Goal: Task Accomplishment & Management: Manage account settings

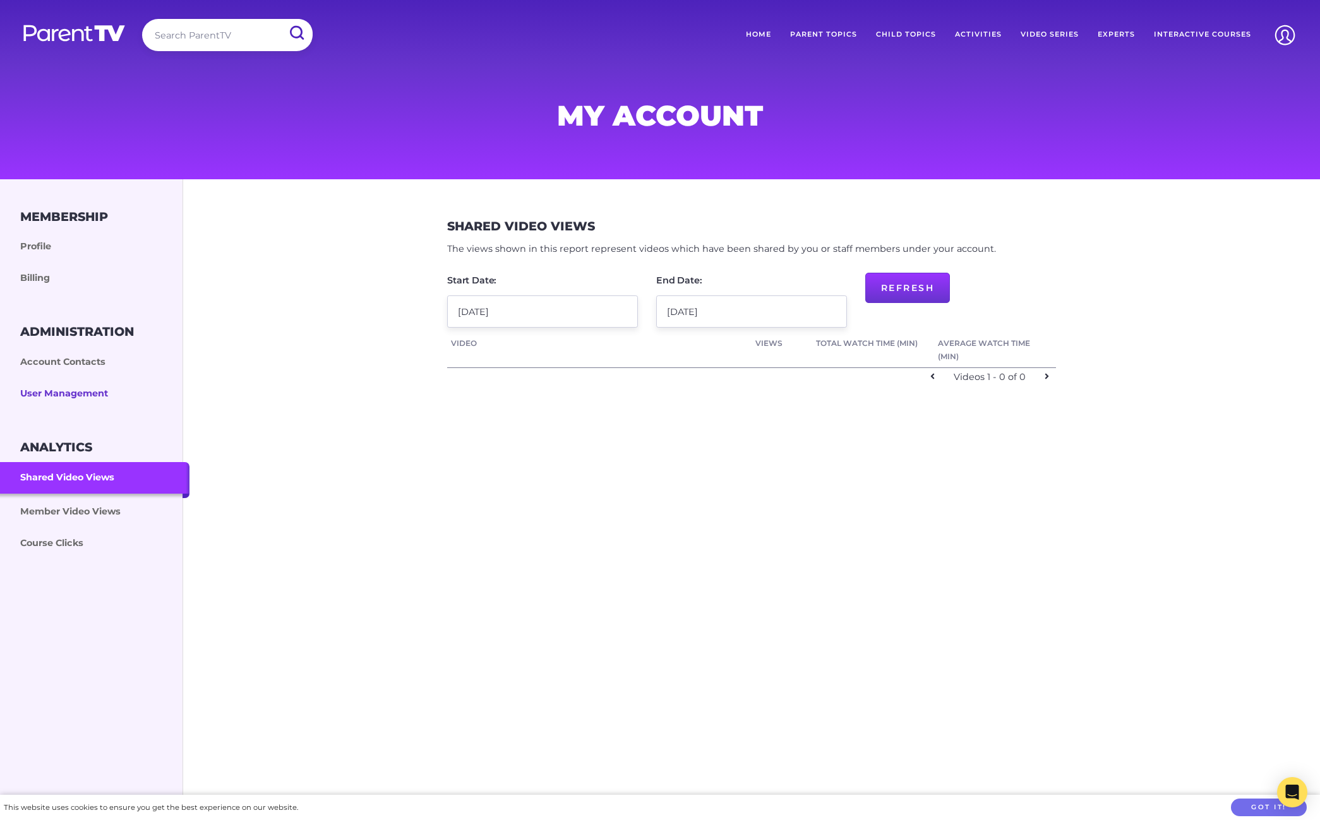
click at [66, 380] on link "User Management" at bounding box center [94, 394] width 189 height 32
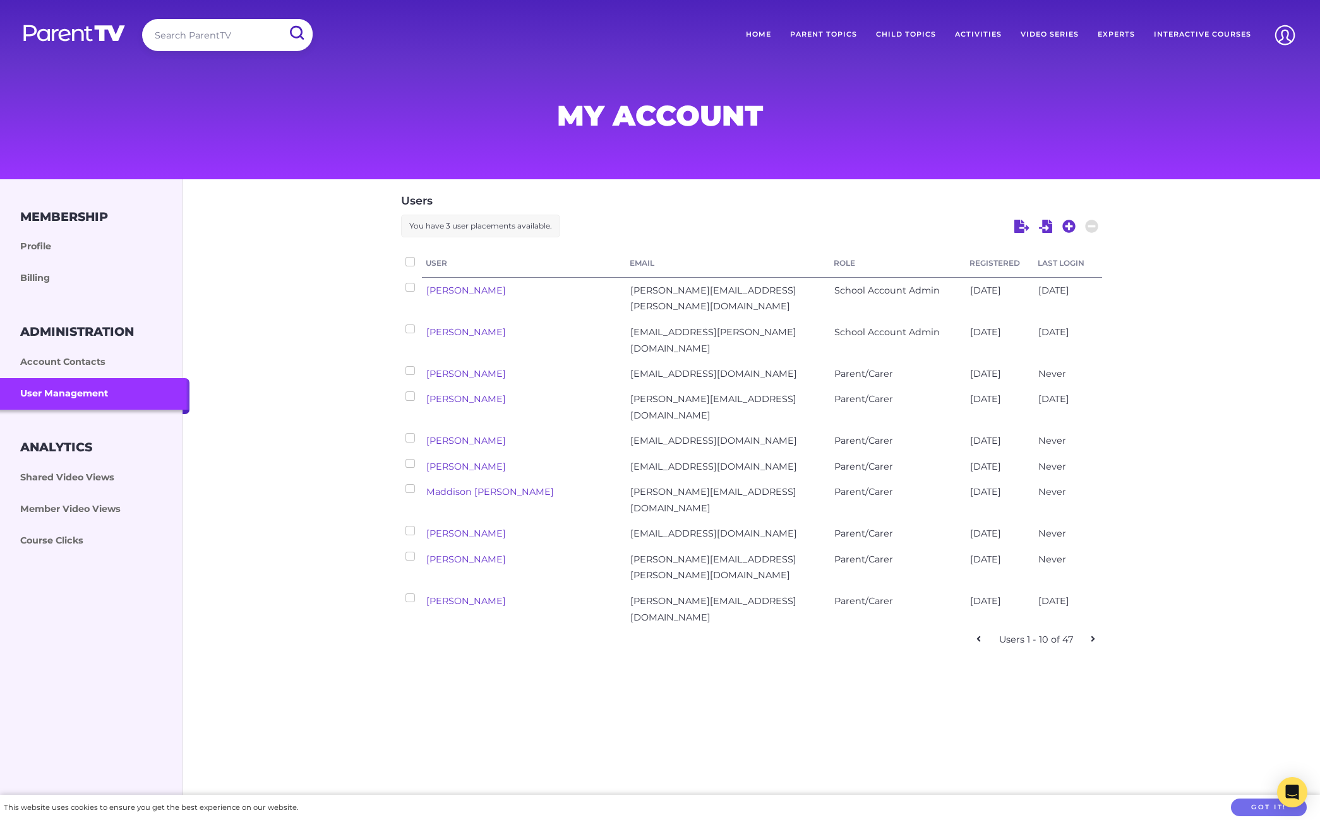
click at [405, 261] on div at bounding box center [411, 265] width 21 height 25
click at [410, 261] on input "checkbox" at bounding box center [409, 261] width 9 height 9
checkbox input "true"
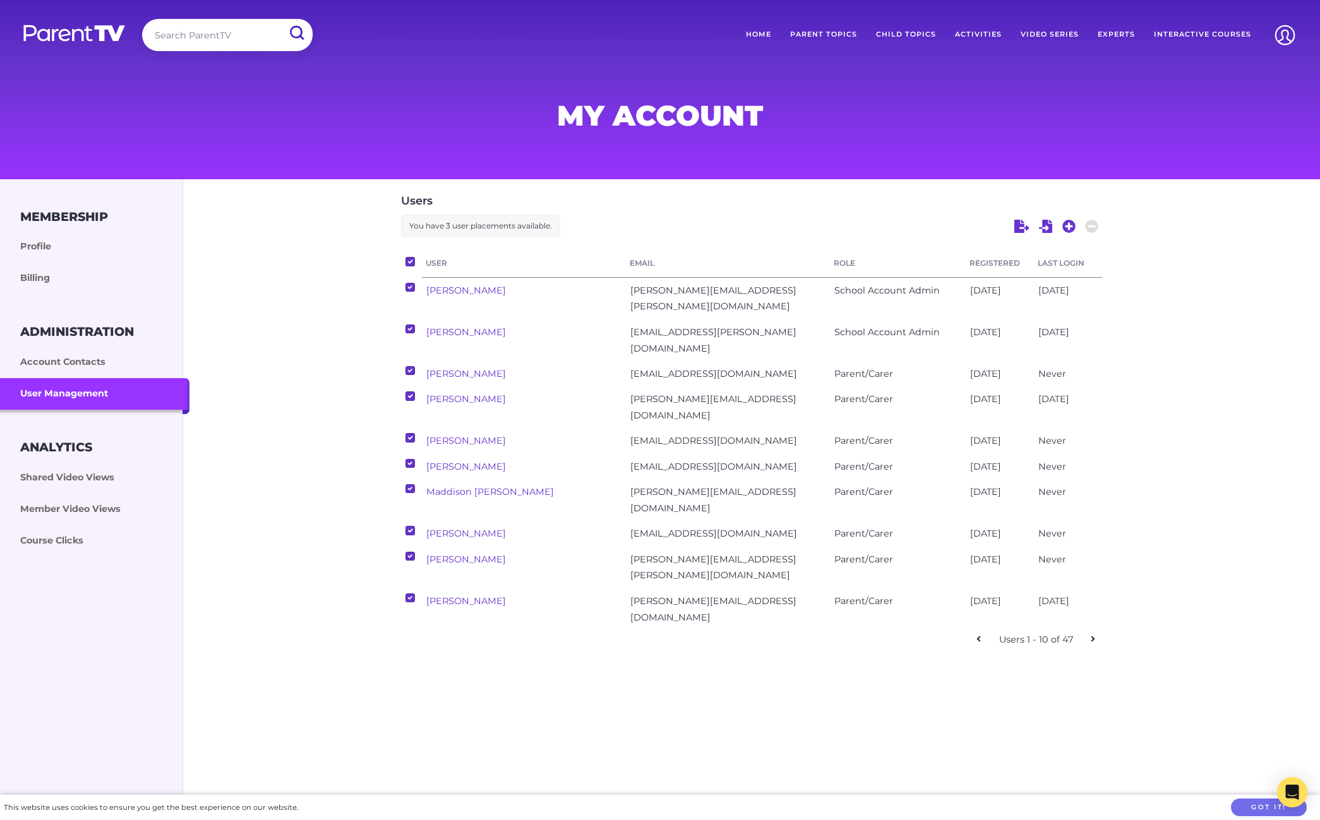
checkbox input "true"
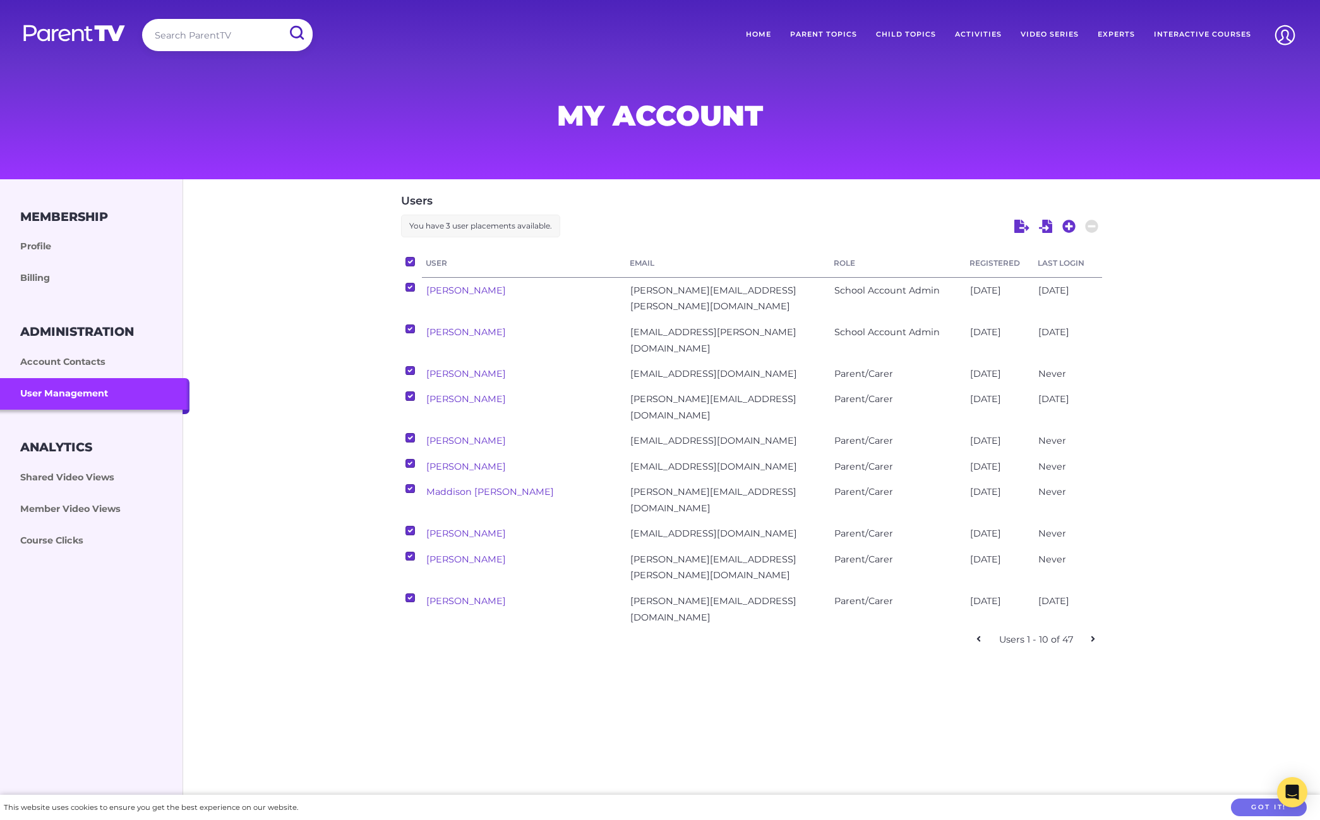
checkbox input "true"
click at [712, 256] on div "Email" at bounding box center [728, 265] width 204 height 25
click at [347, 391] on div "Users You have 3 user placements available. User Email Role Registered Last Log…" at bounding box center [751, 417] width 1136 height 477
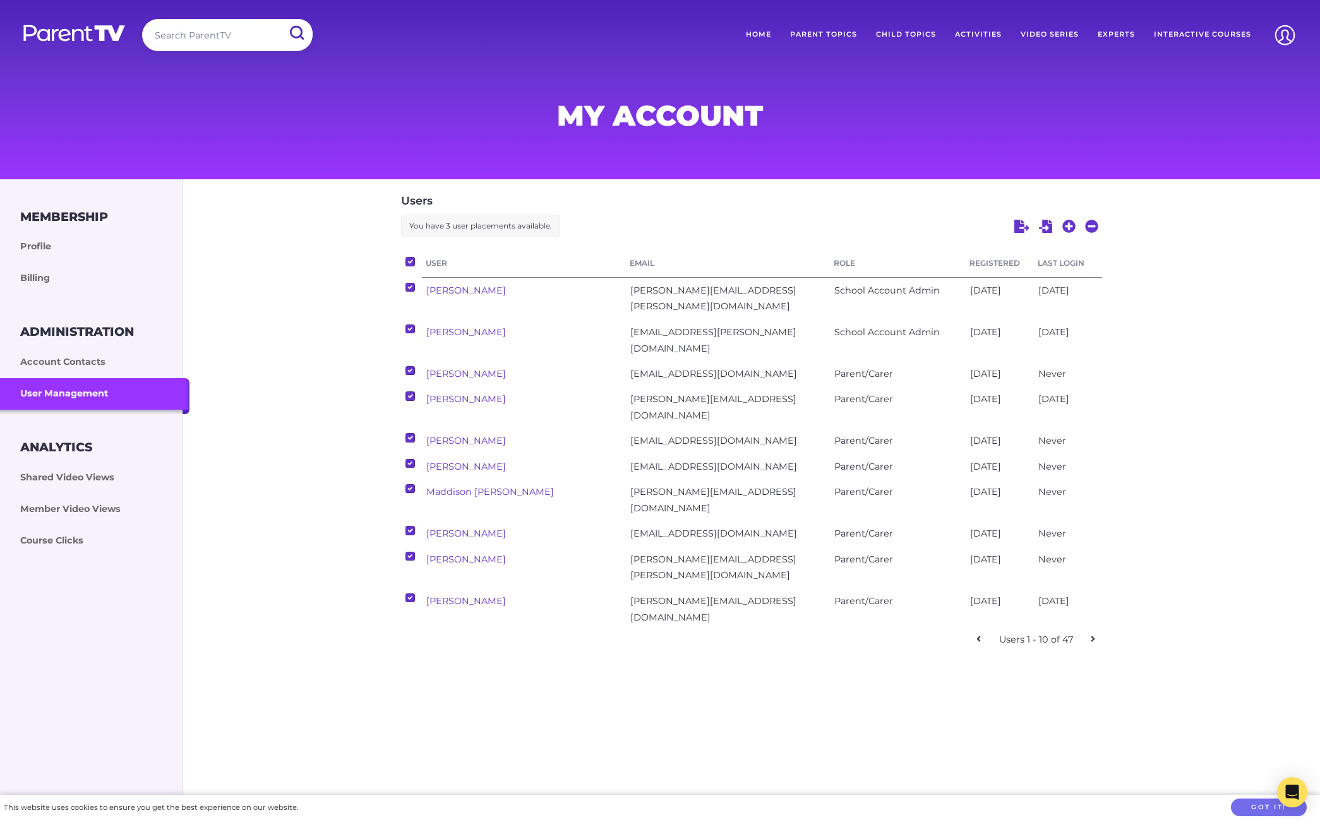
click at [416, 265] on div at bounding box center [411, 265] width 21 height 25
click at [415, 264] on div at bounding box center [411, 265] width 21 height 25
click at [410, 259] on input "checkbox" at bounding box center [409, 261] width 9 height 9
checkbox input "false"
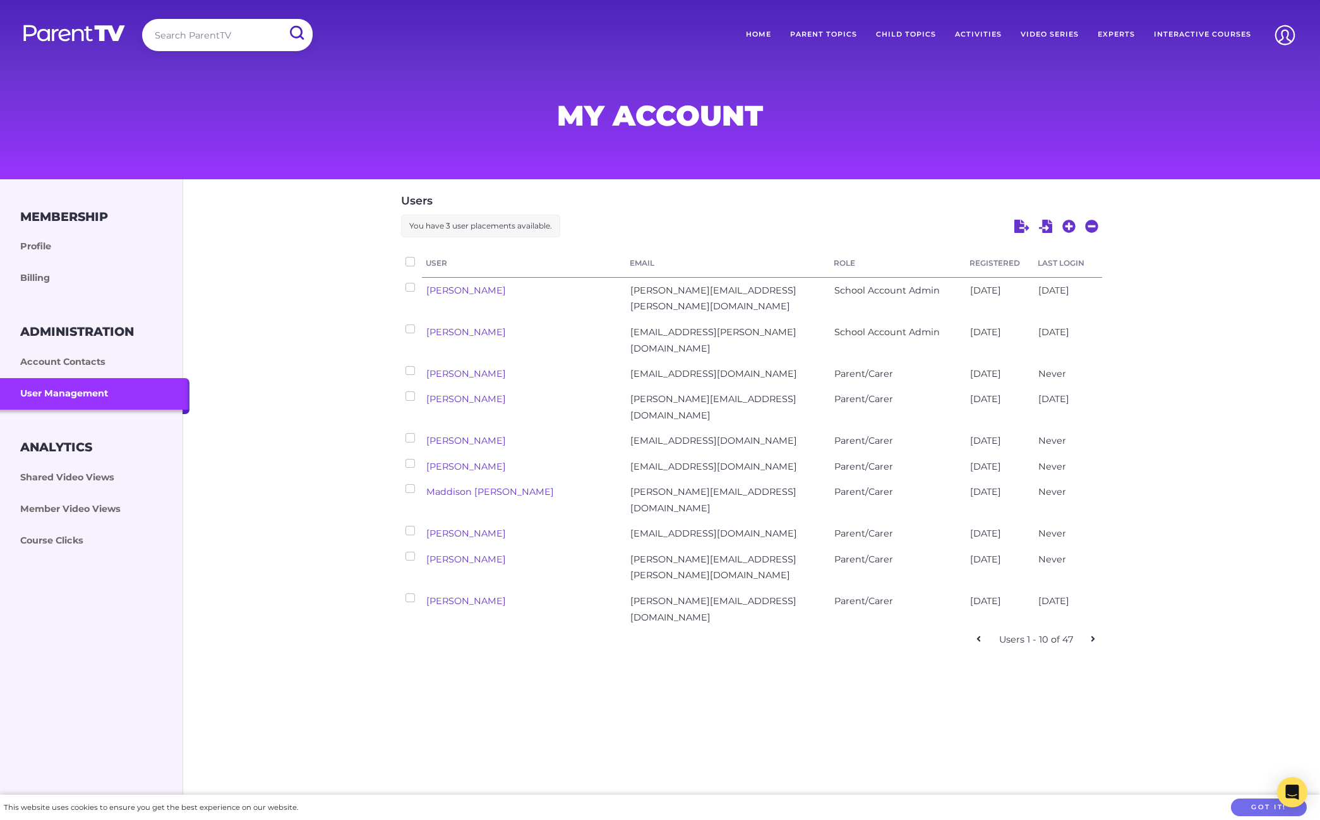
checkbox input "false"
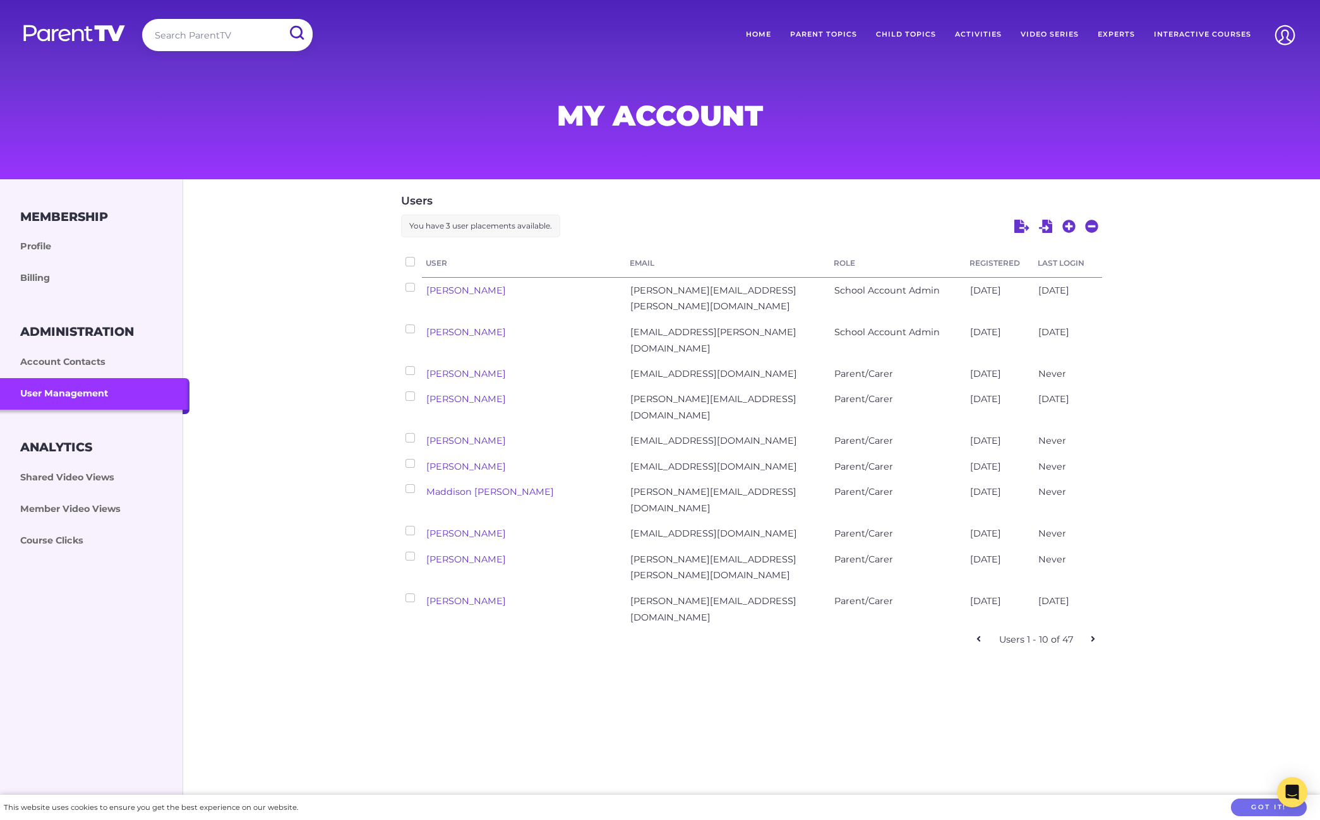
checkbox input "false"
click at [486, 368] on link "Freddie Weatherly" at bounding box center [466, 373] width 80 height 11
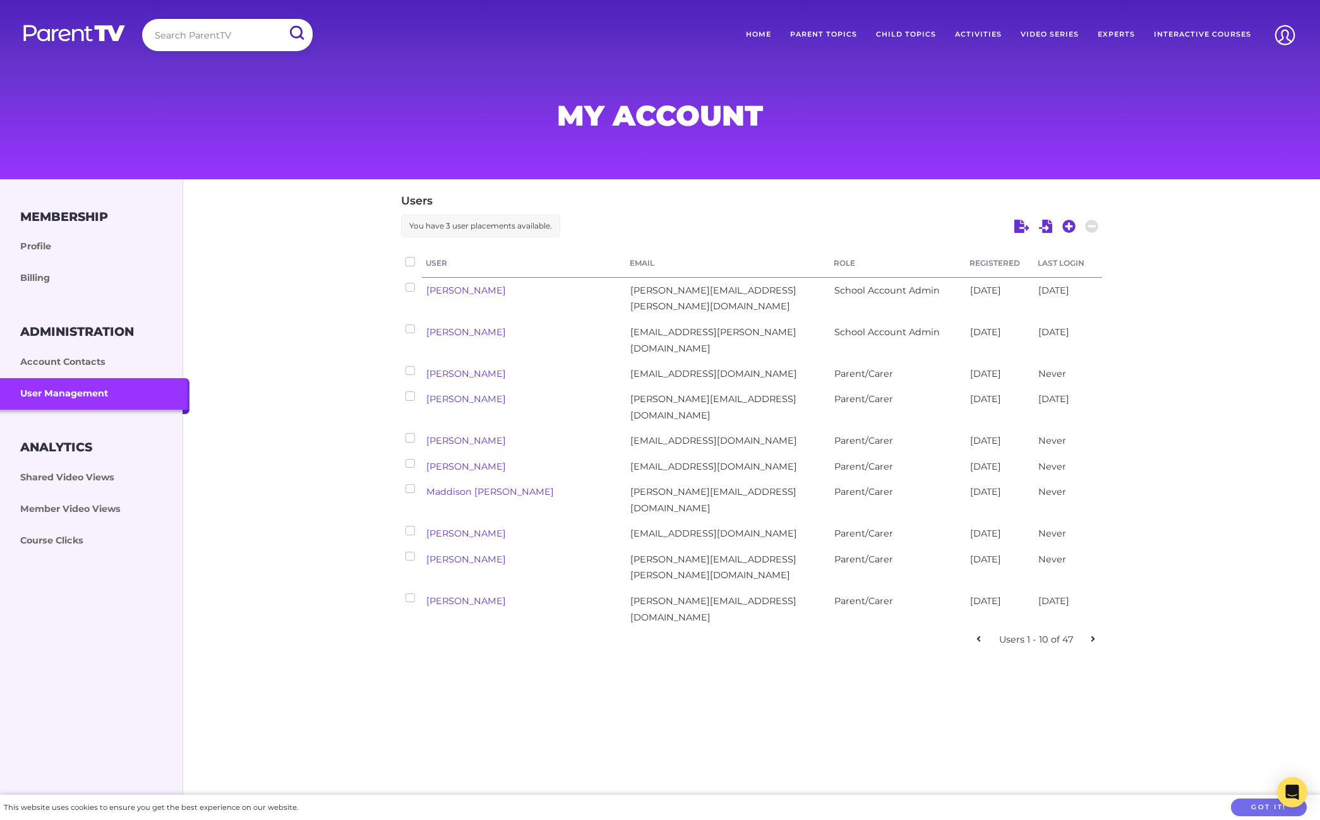
select select "ptv_member"
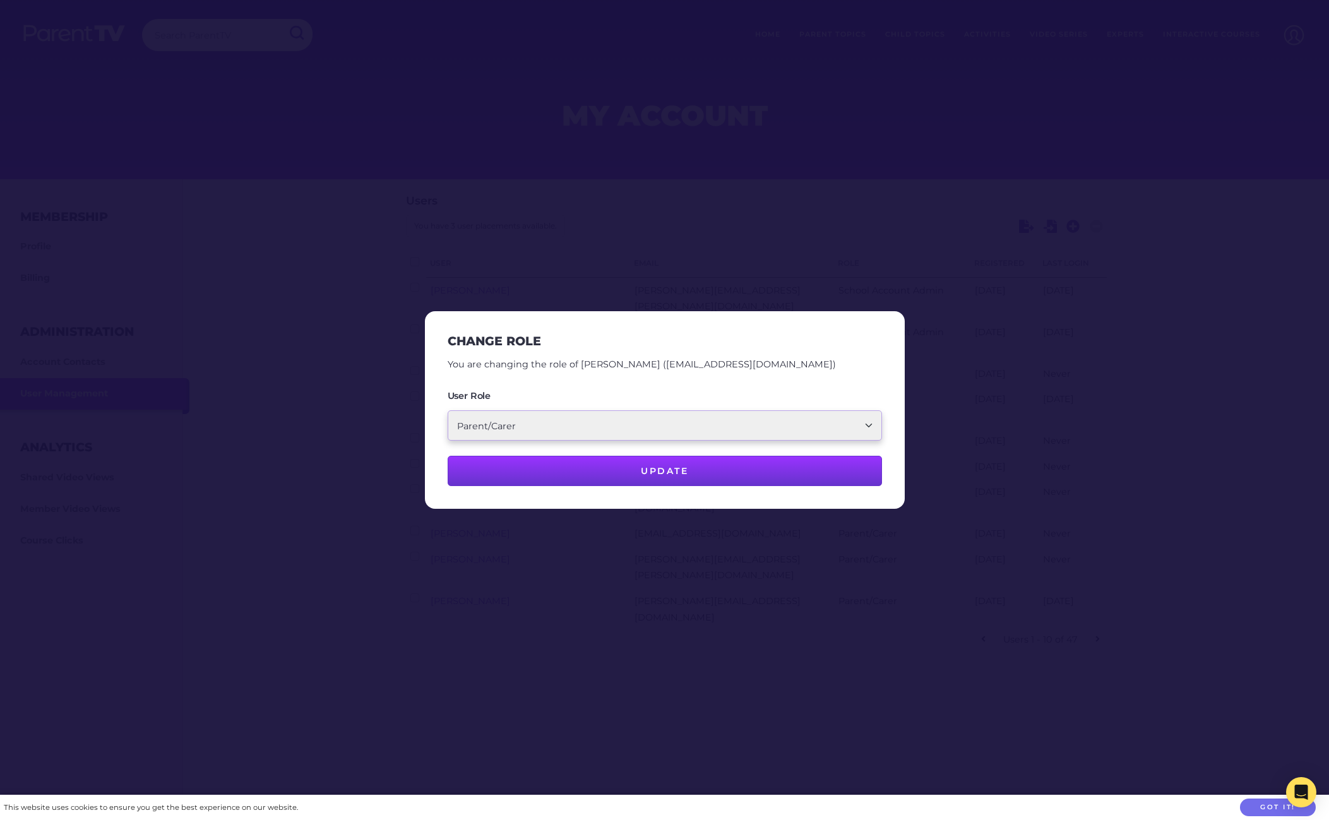
click at [572, 424] on select "School Account Admin School Teacher Parent/Carer" at bounding box center [665, 425] width 434 height 30
click at [603, 479] on button "Update" at bounding box center [665, 471] width 434 height 30
click at [975, 367] on div at bounding box center [664, 410] width 1329 height 820
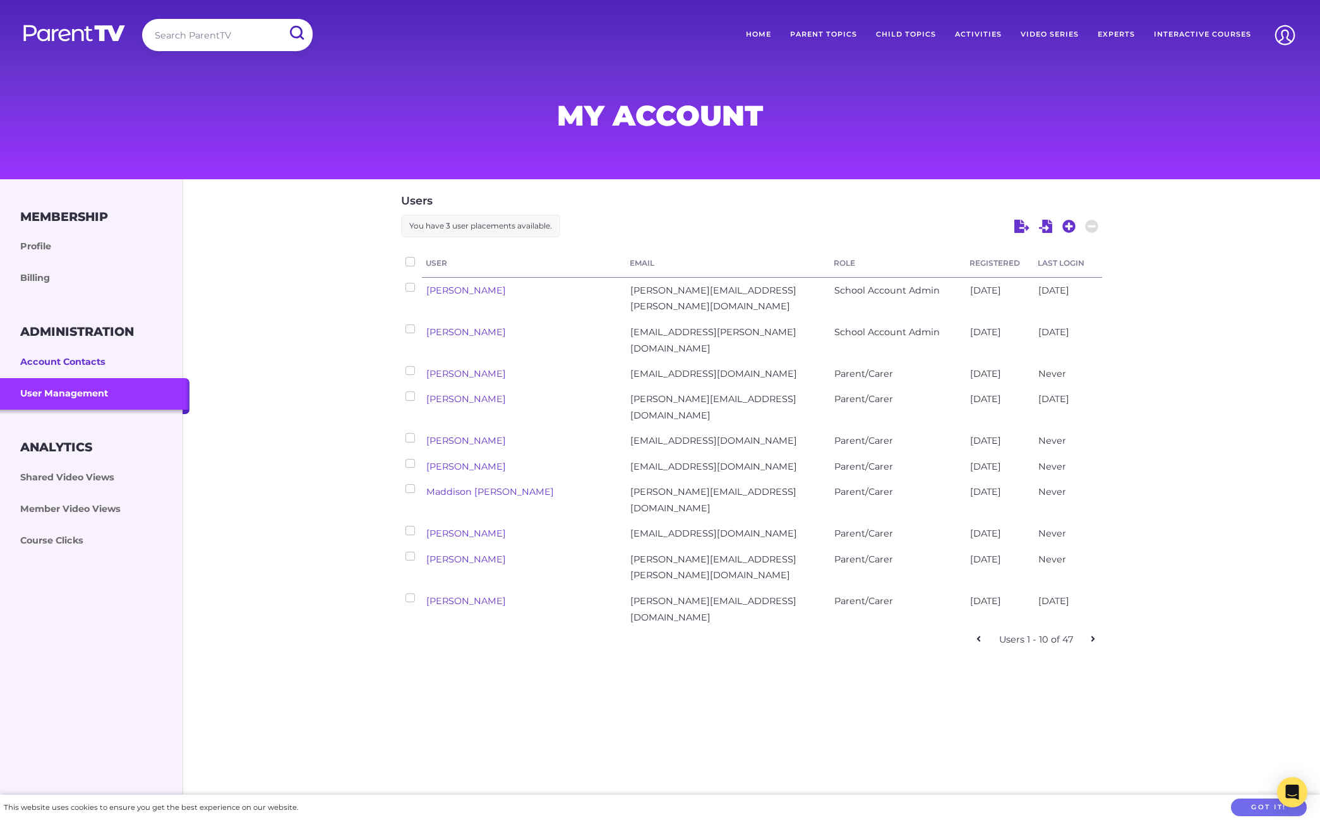
click at [99, 357] on link "Account Contacts" at bounding box center [94, 363] width 189 height 32
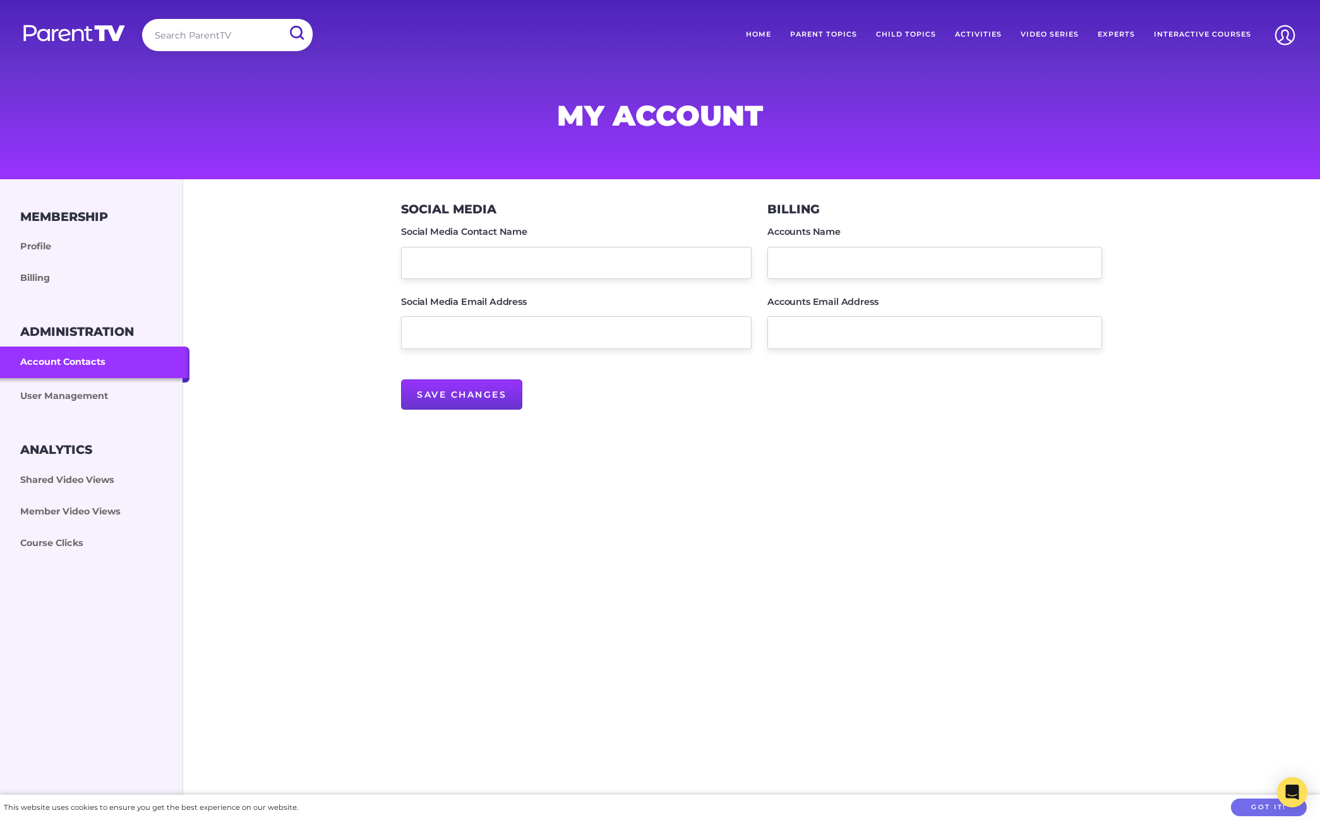
click at [830, 564] on div "Membership Profile Billing Administration Account Contacts User Management Anal…" at bounding box center [660, 589] width 1320 height 820
